Goal: Information Seeking & Learning: Learn about a topic

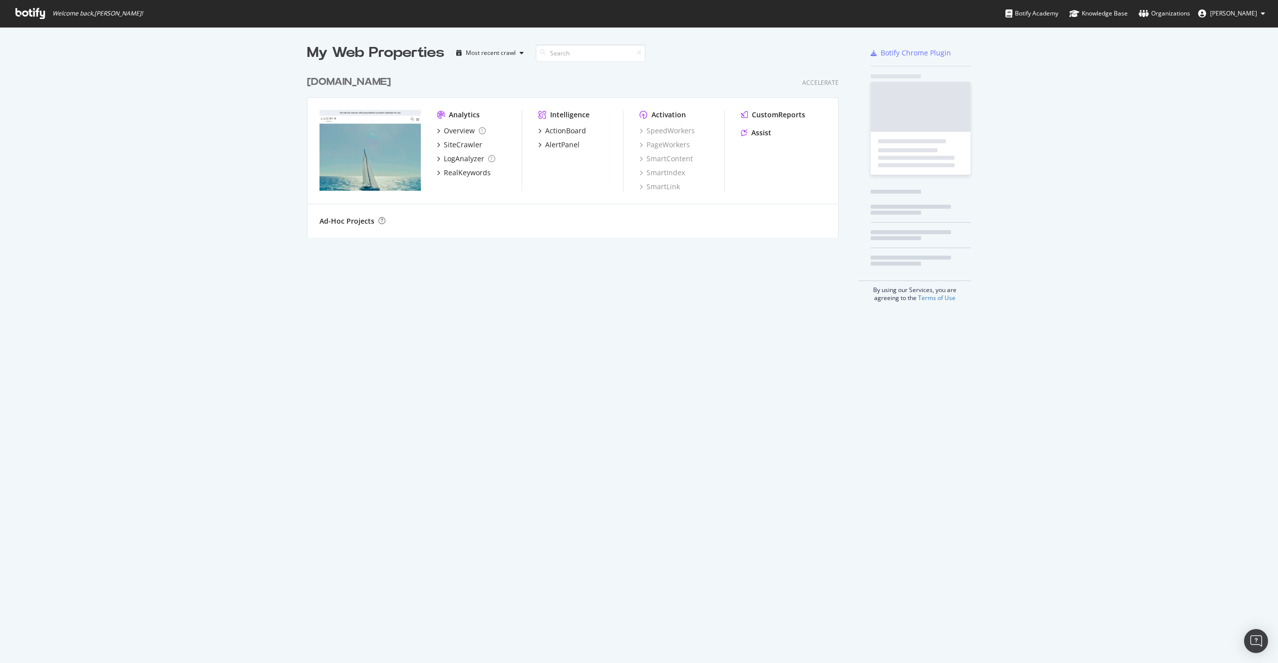
scroll to position [663, 1278]
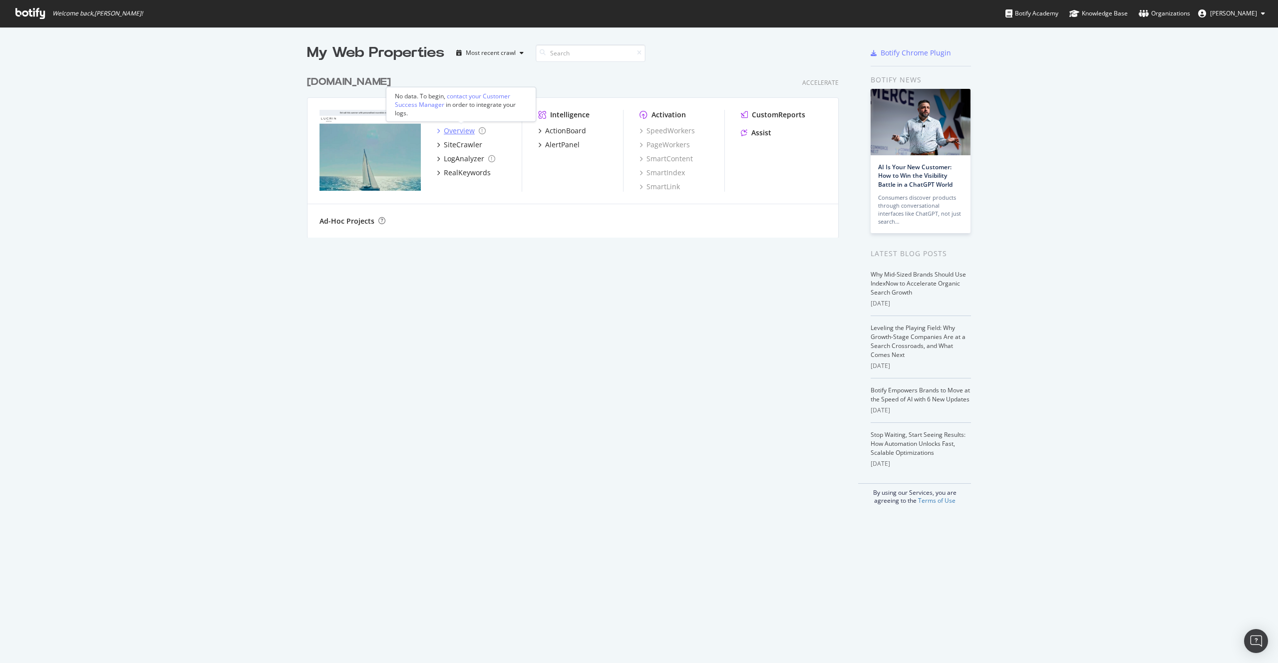
click at [457, 132] on div "Overview" at bounding box center [459, 131] width 31 height 10
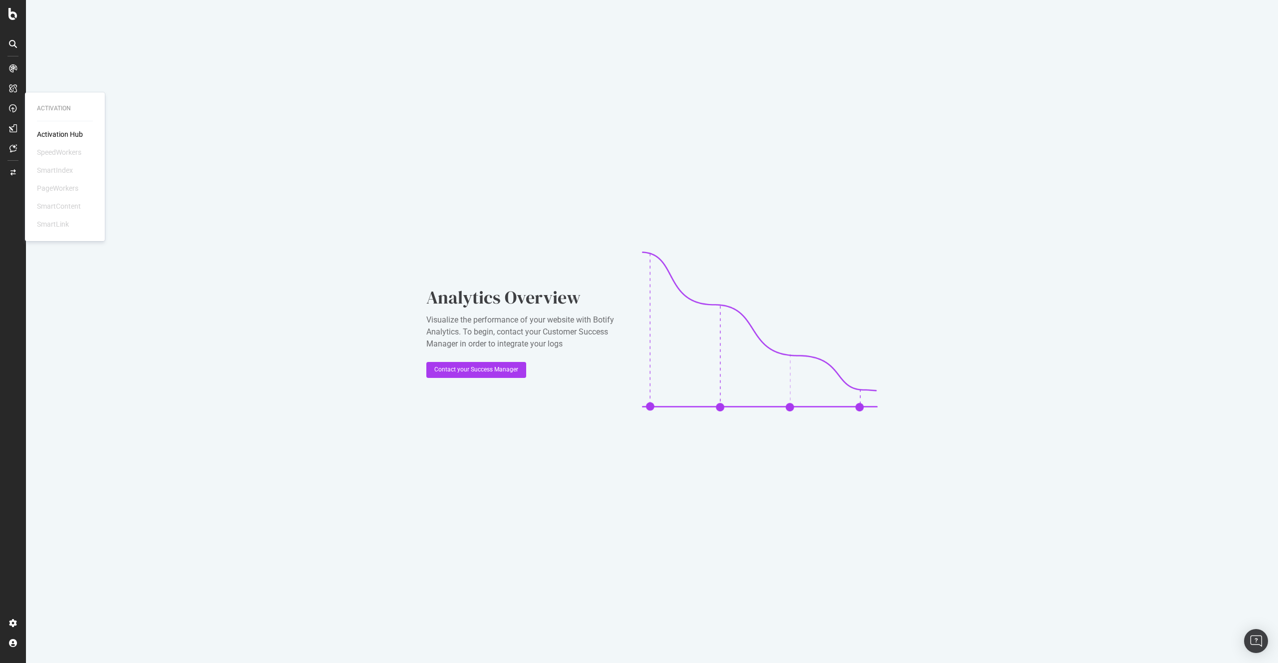
click at [56, 133] on div "Activation Hub" at bounding box center [60, 134] width 46 height 10
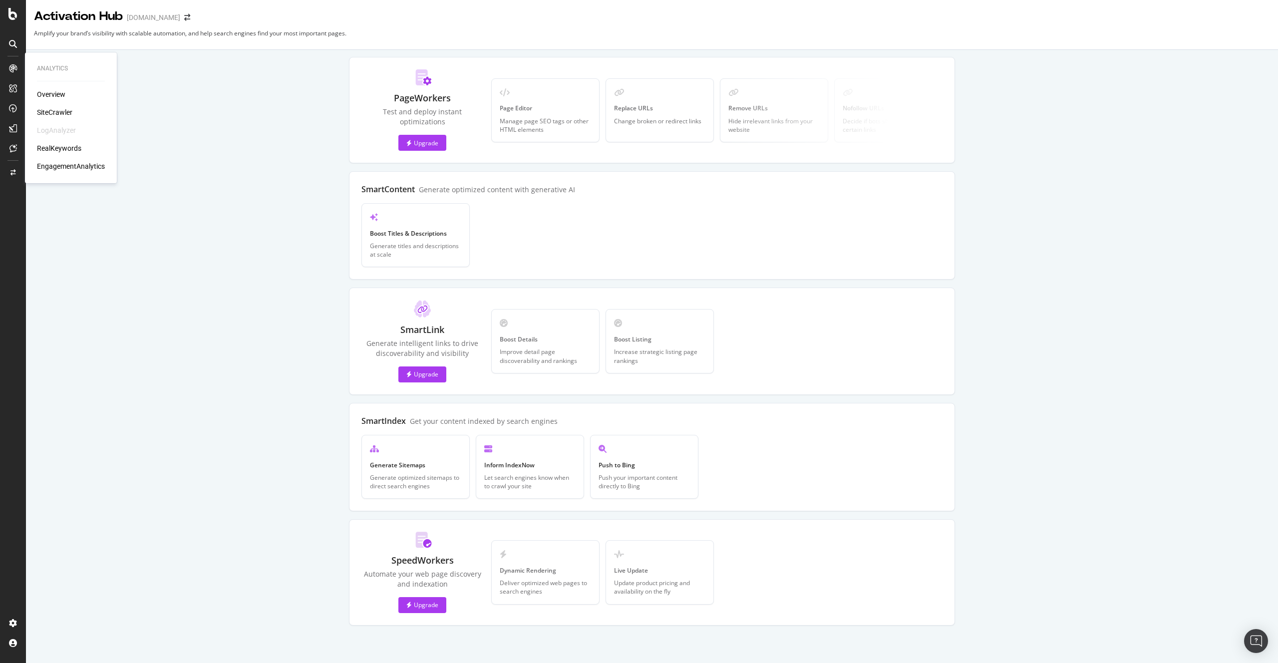
click at [12, 64] on icon at bounding box center [13, 68] width 8 height 8
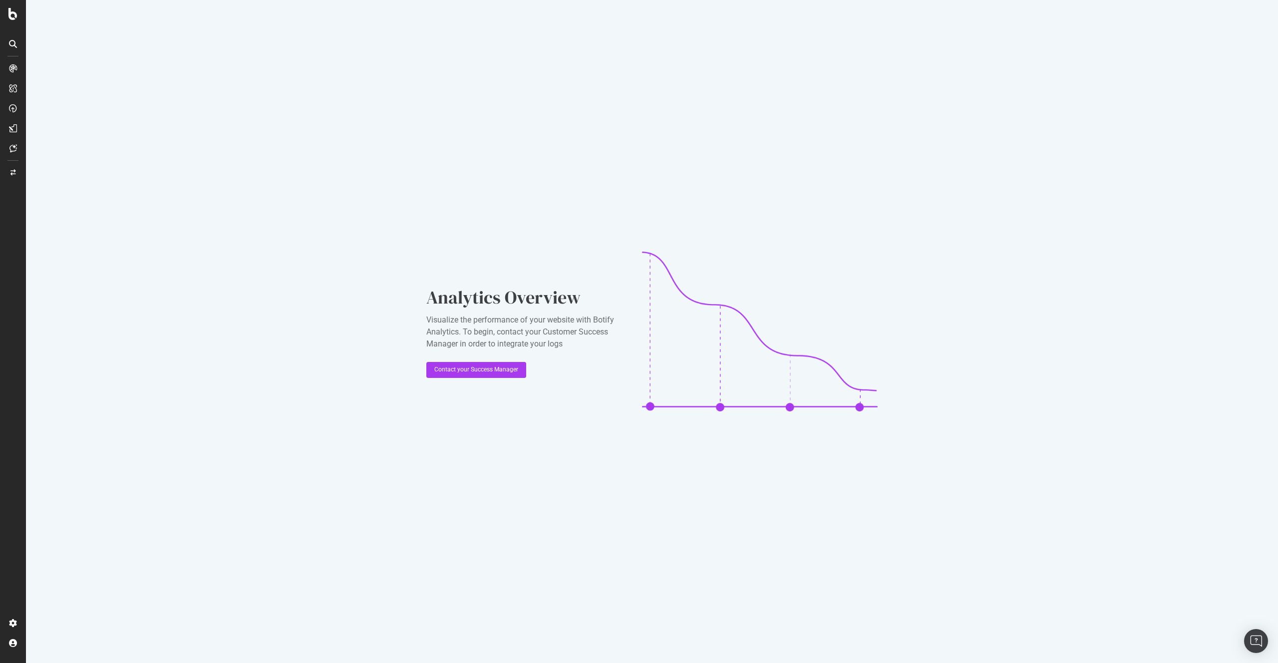
click at [8, 96] on div at bounding box center [13, 88] width 16 height 16
